Goal: Find specific page/section: Find specific page/section

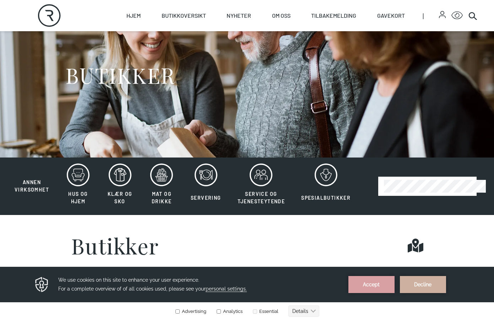
scroll to position [60, 0]
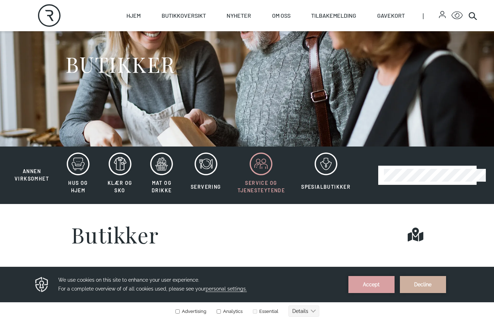
click at [262, 174] on icon at bounding box center [261, 164] width 23 height 23
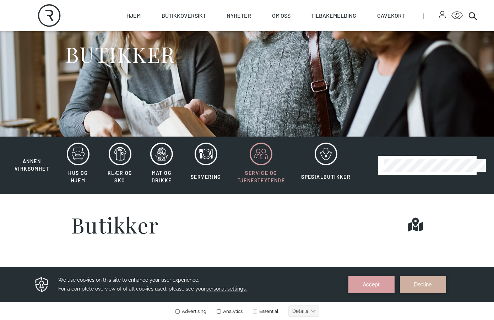
scroll to position [71, 0]
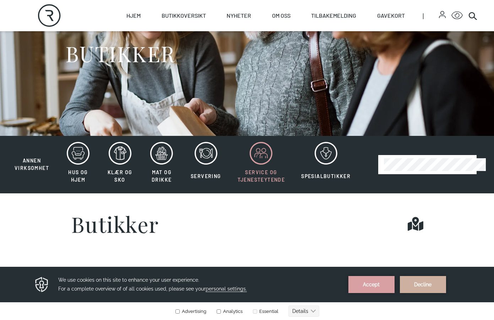
click at [267, 181] on span "Service og tjenesteytende" at bounding box center [261, 175] width 48 height 13
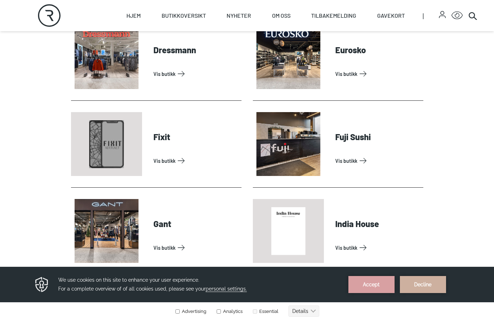
scroll to position [502, 0]
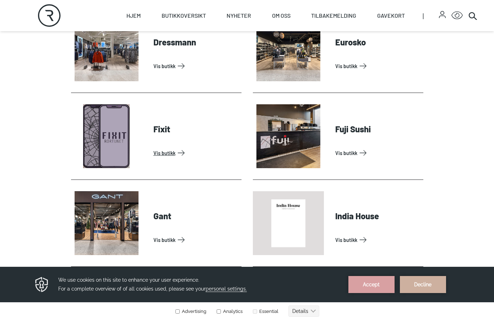
click at [173, 157] on link "Vis butikk" at bounding box center [195, 152] width 85 height 11
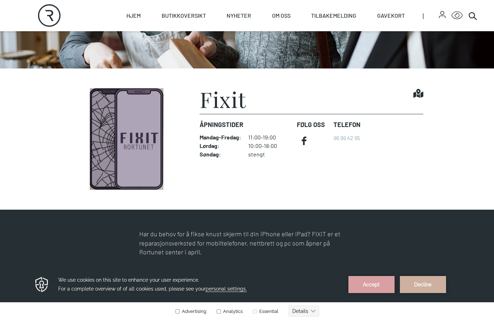
scroll to position [143, 0]
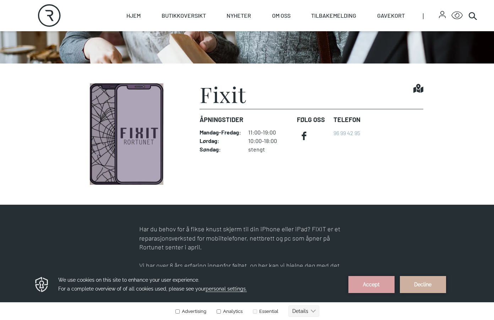
click at [191, 169] on figure "Fixit Find it! Åpningstider Mandag - Fredag : 11:00-19:00 Lørdag : 10:00-18:00 …" at bounding box center [247, 134] width 352 height 102
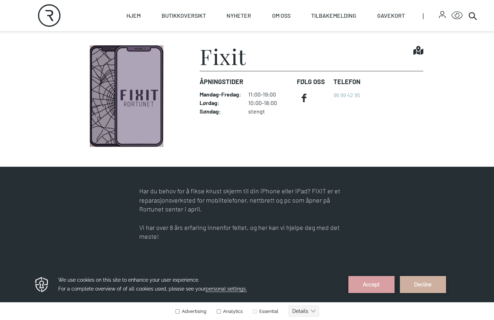
click at [231, 183] on section "Har du behov for å fikse knust skjerm til din iPhone eller iPad? FIXIT er et re…" at bounding box center [247, 273] width 494 height 212
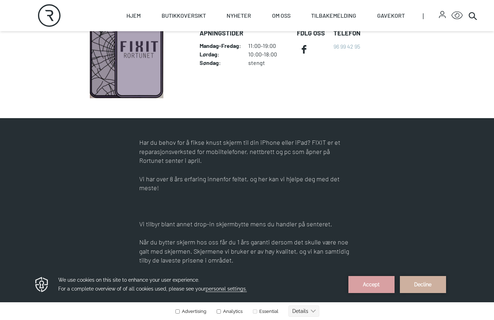
scroll to position [235, 0]
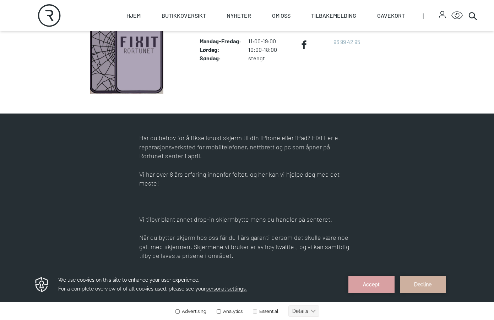
click at [263, 186] on div "Har du behov for å fikse knust skjerm til din iPhone eller iPad? FIXIT er et re…" at bounding box center [247, 219] width 216 height 172
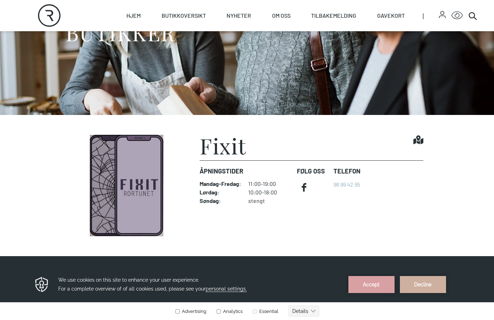
scroll to position [92, 0]
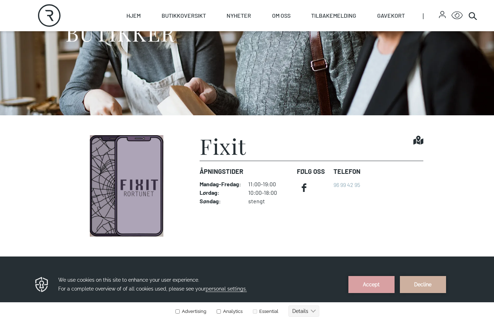
click at [228, 157] on h1 "Fixit" at bounding box center [222, 145] width 47 height 21
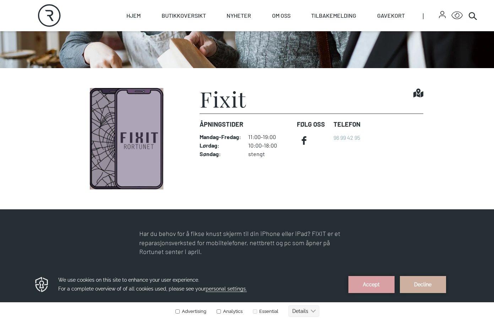
scroll to position [125, 0]
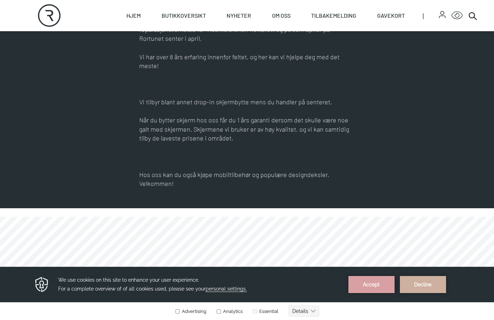
scroll to position [352, 0]
